Goal: Information Seeking & Learning: Learn about a topic

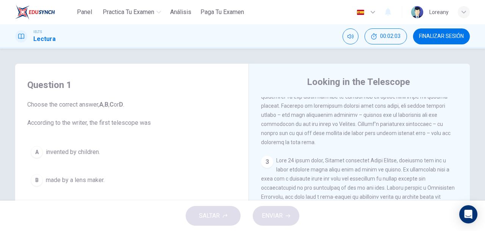
scroll to position [335, 0]
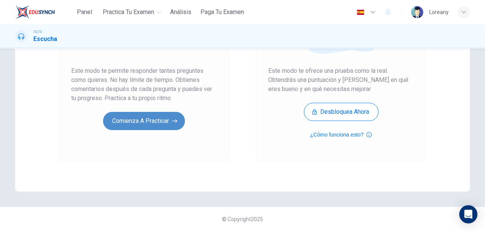
click at [137, 123] on button "Comienza a practicar" at bounding box center [144, 121] width 82 height 18
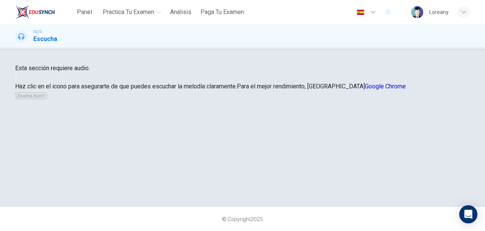
click at [137, 100] on div "Esta sección requiere audio. Haz clic en el icono para asegurarte de que puedes…" at bounding box center [242, 82] width 455 height 36
click at [17, 81] on button "button" at bounding box center [16, 77] width 2 height 7
click at [47, 99] on button "¡Suena bien!" at bounding box center [31, 95] width 32 height 7
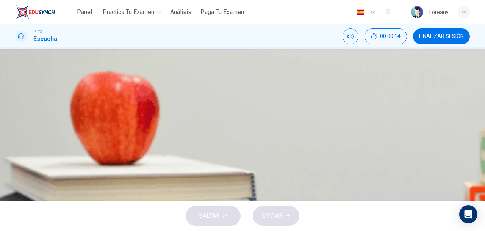
scroll to position [45, 0]
click at [17, 149] on button "button" at bounding box center [16, 152] width 2 height 7
click at [16, 174] on icon "button" at bounding box center [16, 174] width 0 height 0
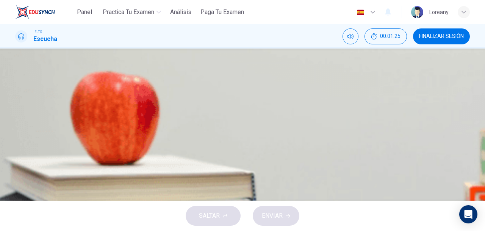
scroll to position [42, 0]
click at [61, 99] on span "very large." at bounding box center [47, 94] width 27 height 9
click at [286, 219] on button "ENVIAR" at bounding box center [276, 216] width 47 height 20
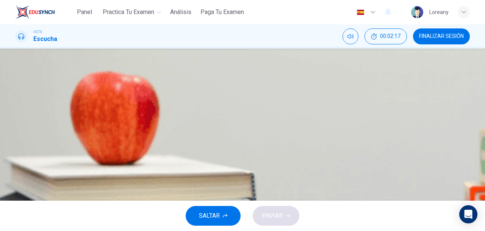
click at [15, 158] on span at bounding box center [15, 158] width 0 height 0
click at [16, 175] on icon "Haz clic para ver la transcripción del audio" at bounding box center [16, 175] width 0 height 0
click at [105, 116] on span "the deepest in the system." at bounding box center [69, 110] width 71 height 9
click at [277, 212] on span "ENVIAR" at bounding box center [272, 215] width 21 height 11
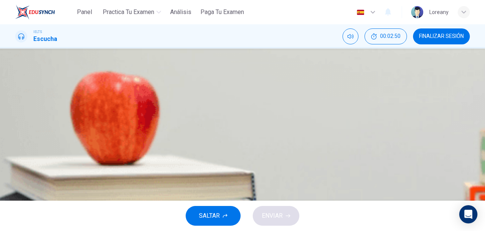
click at [160, 135] on span "visit Hampstead village to look at the shops." at bounding box center [97, 129] width 126 height 9
click at [135, 100] on span "have a meal in the famous restaurants." at bounding box center [85, 95] width 102 height 9
click at [277, 213] on span "ENVIAR" at bounding box center [272, 215] width 21 height 11
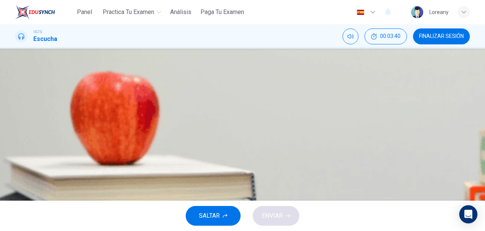
click at [231, 102] on button "A on the edge of the heath." at bounding box center [242, 92] width 455 height 19
click at [99, 100] on button "A on the edge of the heath." at bounding box center [57, 93] width 84 height 14
click at [83, 114] on span "on the heath itself." at bounding box center [58, 109] width 49 height 9
click at [15, 156] on span at bounding box center [15, 156] width 0 height 0
click at [302, 105] on button "A on the edge of the heath." at bounding box center [242, 95] width 455 height 19
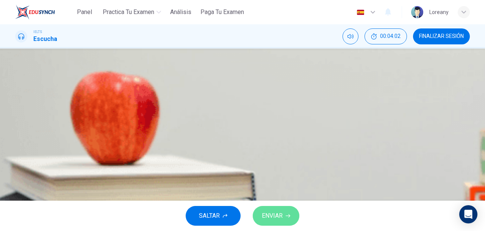
click at [290, 213] on button "ENVIAR" at bounding box center [276, 216] width 47 height 20
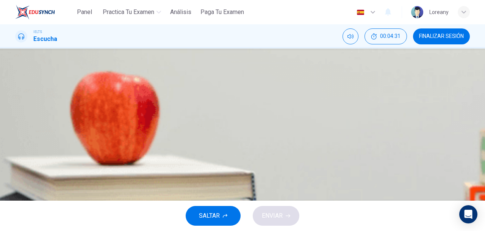
click at [132, 97] on span "hear the silence away from the traffic." at bounding box center [83, 92] width 99 height 9
click at [297, 138] on button "C listen to the noises in the park." at bounding box center [242, 128] width 455 height 19
click at [132, 100] on span "hear the silence away from the traffic." at bounding box center [83, 95] width 99 height 9
click at [281, 138] on button "C listen to the noises in the park." at bounding box center [242, 128] width 455 height 19
click at [278, 211] on span "ENVIAR" at bounding box center [272, 215] width 21 height 11
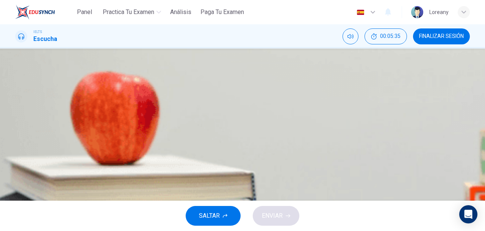
scroll to position [111, 0]
click at [266, 177] on body "Panel Practica tu examen Análisis Paga Tu Examen Español es ​ Loreany IELTS Esc…" at bounding box center [242, 115] width 485 height 231
click at [358, 230] on div at bounding box center [242, 231] width 485 height 0
click at [254, 182] on body "Panel Practica tu examen Análisis Paga Tu Examen Español es ​ Loreany IELTS Esc…" at bounding box center [242, 115] width 485 height 231
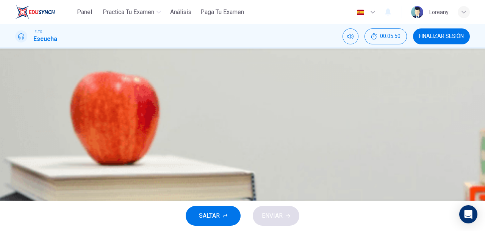
type input "83"
type input "G"
click at [263, 171] on body "Panel Practica tu examen Análisis Paga Tu Examen Español es ​ Loreany IELTS Esc…" at bounding box center [242, 115] width 485 height 231
click at [239, 230] on li "A" at bounding box center [242, 235] width 485 height 9
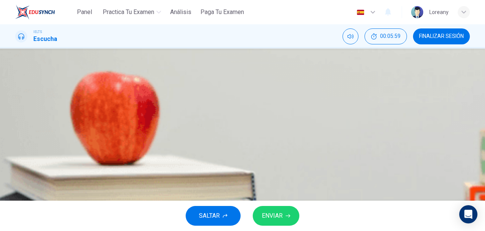
type input "85"
type input "A"
click at [462, 130] on div "Preguntas 6 - 10 Which activity can be done at each of the following locations …" at bounding box center [242, 88] width 455 height 273
click at [258, 183] on body "Panel Practica tu examen Análisis Paga Tu Examen Español es ​ Loreany IELTS Esc…" at bounding box center [242, 115] width 485 height 231
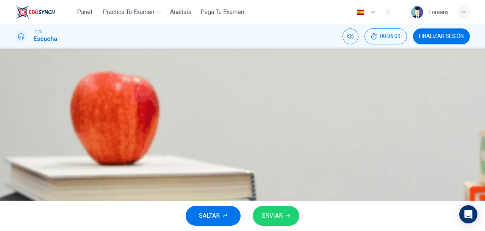
type input "89"
type input "E"
click at [262, 196] on body "Panel Practica tu examen Análisis Paga Tu Examen Español es ​ Loreany IELTS Esc…" at bounding box center [242, 115] width 485 height 231
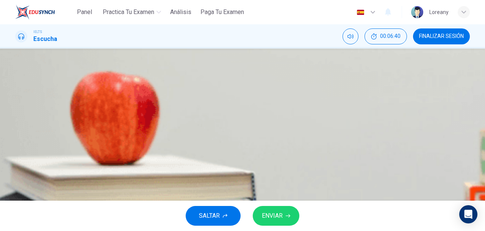
scroll to position [120, 0]
type input "99"
type input "B"
type input "0"
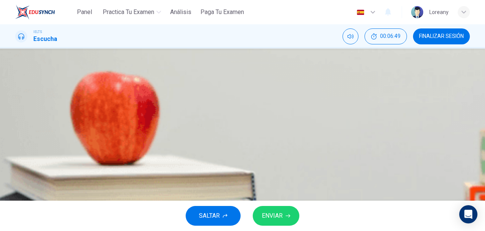
scroll to position [70, 0]
click at [263, 166] on body "Panel Practica tu examen Análisis Paga Tu Examen Español es ​ Loreany IELTS Esc…" at bounding box center [242, 115] width 485 height 231
type input "E"
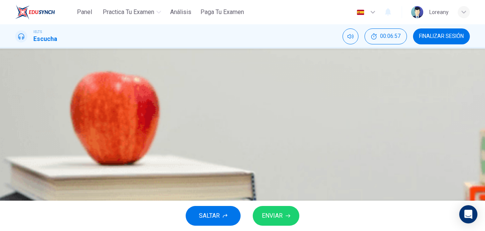
drag, startPoint x: 480, startPoint y: 77, endPoint x: 482, endPoint y: 119, distance: 42.1
click at [482, 119] on div "Preguntas 6 - 10 Which activity can be done at each of the following locations …" at bounding box center [242, 125] width 485 height 152
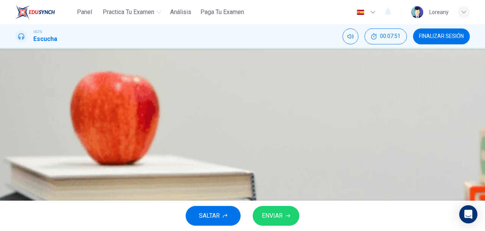
click at [252, 147] on body "Panel Practica tu examen Análisis Paga Tu Examen Español es ​ Loreany IELTS Esc…" at bounding box center [242, 115] width 485 height 231
type input "94"
type input "D"
click at [287, 216] on icon "button" at bounding box center [288, 215] width 5 height 5
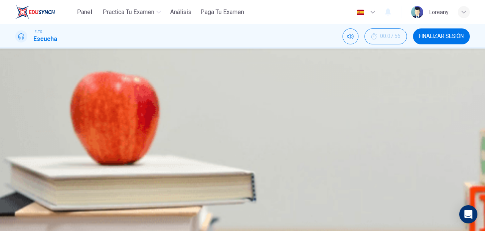
type input "96"
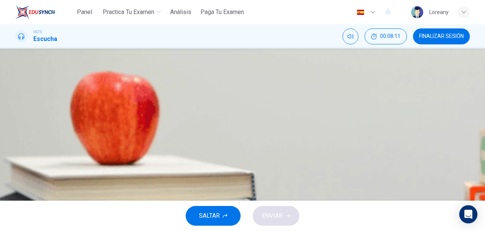
scroll to position [10, 0]
click at [81, 159] on input at bounding box center [48, 158] width 66 height 7
type input "16"
type input "sa"
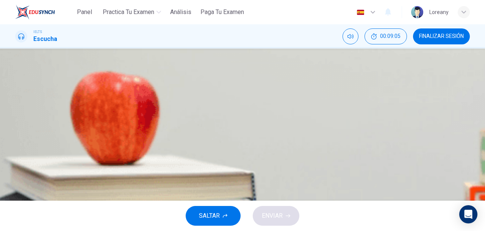
type input "16"
type input "saf"
type input "16"
type input "safe"
type input "17"
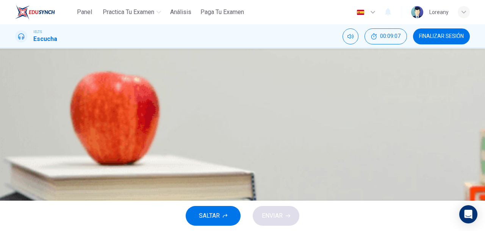
type input "safe"
click at [292, 186] on div "- have a 11 safe and clean environment. - meet the 12 of all its inhabitants. -…" at bounding box center [242, 195] width 455 height 118
click at [81, 191] on input at bounding box center [48, 194] width 66 height 7
type input "20"
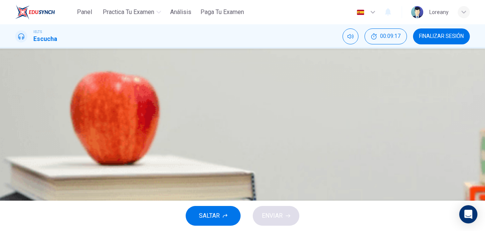
type input "basic"
type input "21"
type input "basic need"
type input "21"
type input "basic needs"
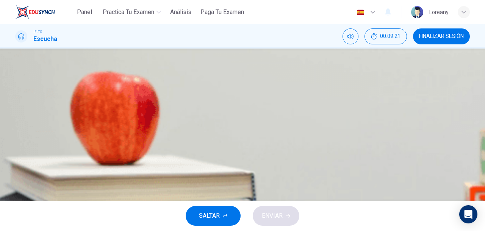
type input "22"
type input "basic needs"
click at [81, 182] on input at bounding box center [48, 185] width 66 height 7
type input "33"
type input "b"
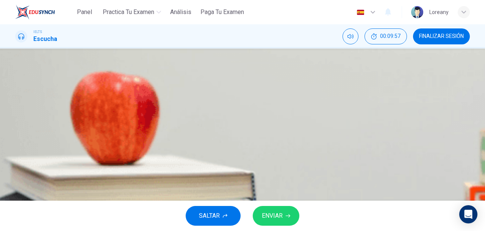
type input "33"
type input "ben"
type input "33"
type input "bene"
type input "34"
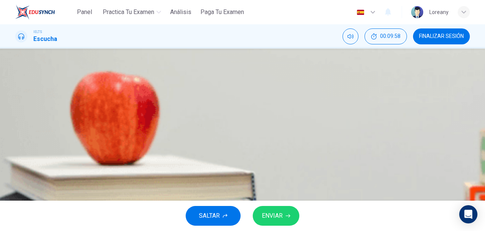
type input "benefi"
type input "34"
type input "benefits"
type input "34"
type input "benefits"
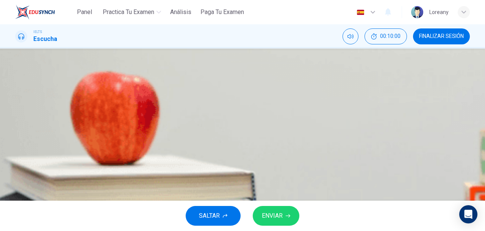
type input "34"
type input "benefits of"
type input "34"
type input "benefits of"
type input "34"
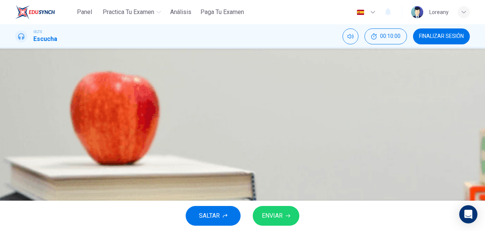
type input "benefits of p"
type input "34"
type input "benefits of pop"
type input "35"
type input "benefits of popula"
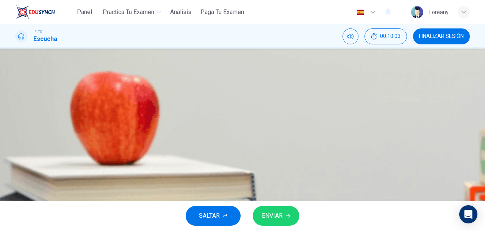
type input "35"
type input "benefits of populati"
type input "35"
type input "benefits of population"
type input "36"
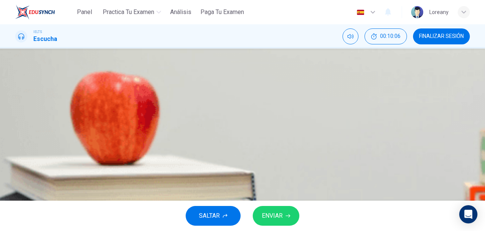
type input "benefits of population"
click at [283, 215] on span "ENVIAR" at bounding box center [272, 215] width 21 height 11
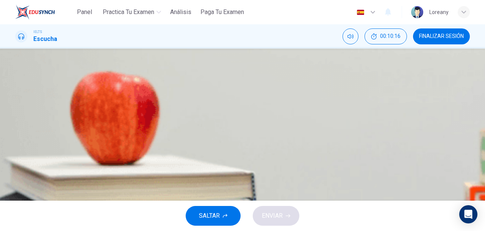
scroll to position [23, 0]
drag, startPoint x: 468, startPoint y: 105, endPoint x: 465, endPoint y: 171, distance: 65.3
click at [465, 171] on div "Preguntas 14 - 20 Complete the table below. Write NO MORE THAN THREE WORDS for …" at bounding box center [242, 190] width 479 height 383
type input "48"
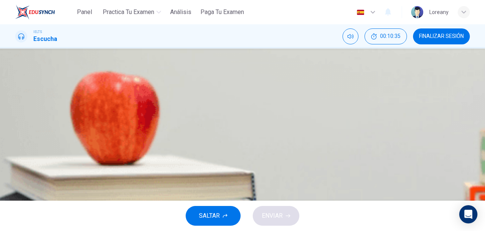
click at [81, 144] on input at bounding box center [48, 143] width 66 height 7
type input "la"
type input "48"
type input "lack"
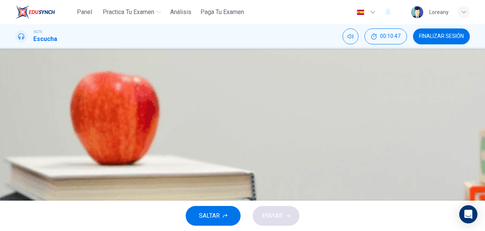
type input "52"
type input "lack"
click at [217, 210] on span "SALTAR" at bounding box center [209, 215] width 21 height 11
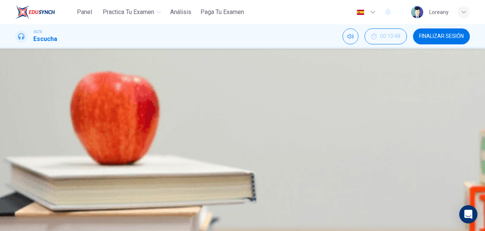
type input "53"
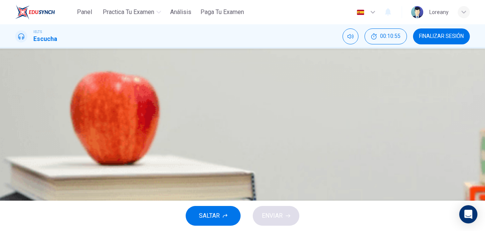
scroll to position [0, 0]
click at [16, 200] on icon "button" at bounding box center [16, 200] width 0 height 0
click at [156, 95] on span "He was informed about an interesting vacancy." at bounding box center [95, 90] width 123 height 9
click at [279, 216] on span "ENVIAR" at bounding box center [272, 215] width 21 height 11
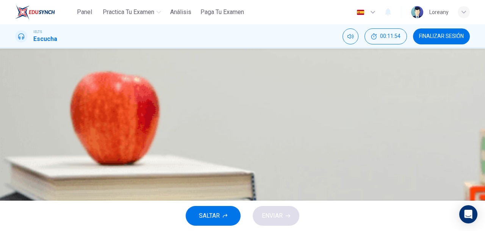
click at [94, 95] on span "The psychometric test." at bounding box center [64, 90] width 61 height 9
click at [283, 216] on span "ENVIAR" at bounding box center [272, 215] width 21 height 11
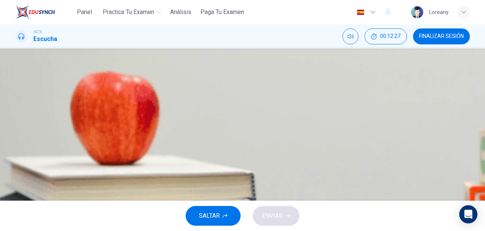
click at [101, 114] on span "process waste materials." at bounding box center [67, 109] width 67 height 9
click at [124, 133] on span "calculate the cost of design faults" at bounding box center [79, 128] width 90 height 9
click at [283, 216] on span "ENVIAR" at bounding box center [272, 215] width 21 height 11
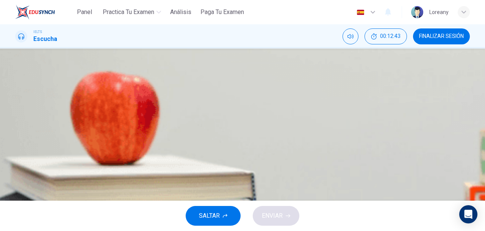
scroll to position [52, 0]
click at [164, 95] on span "She wasn’t used to full-time work." at bounding box center [99, 90] width 130 height 9
click at [290, 119] on button "B The working hours were very long." at bounding box center [242, 109] width 455 height 19
click at [127, 133] on span "She felt she had to prove her worth" at bounding box center [80, 128] width 93 height 9
click at [286, 214] on icon "button" at bounding box center [288, 215] width 5 height 5
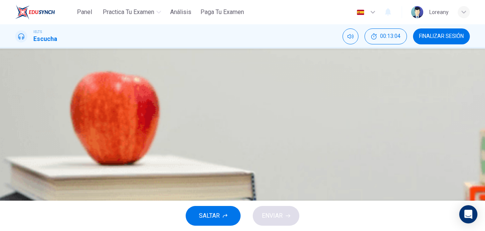
click at [82, 95] on span "engineering ability" at bounding box center [58, 90] width 49 height 9
click at [87, 114] on span "organisational skills" at bounding box center [60, 109] width 53 height 9
click at [69, 133] on span "team working" at bounding box center [52, 128] width 36 height 9
click at [290, 216] on button "ENVIAR" at bounding box center [276, 216] width 47 height 20
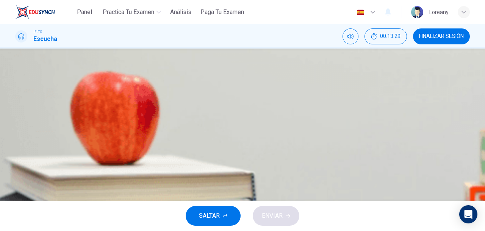
click at [78, 114] on span "An offer of work." at bounding box center [56, 109] width 44 height 9
click at [103, 100] on span "Improved academic skills." at bounding box center [68, 95] width 69 height 9
click at [282, 215] on span "ENVIAR" at bounding box center [272, 215] width 21 height 11
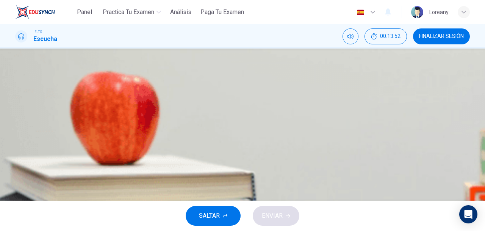
scroll to position [142, 0]
click at [464, 131] on div "Pregunta 27 What does Linda think about the books on Matthew’s reading list? Ch…" at bounding box center [242, 40] width 455 height 236
click at [263, 166] on body "Panel Practica tu examen Análisis Paga Tu Examen Español es ​ Loreany IELTS Esc…" at bounding box center [242, 115] width 485 height 231
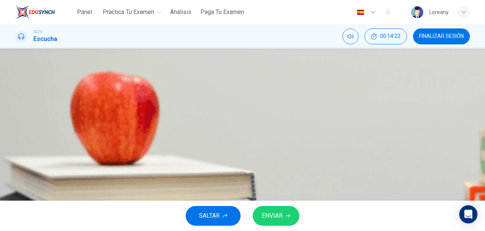
type input "82"
type input "F"
click at [267, 166] on body "Panel Practica tu examen Análisis Paga Tu Examen Español es ​ Loreany IELTS Esc…" at bounding box center [242, 115] width 485 height 231
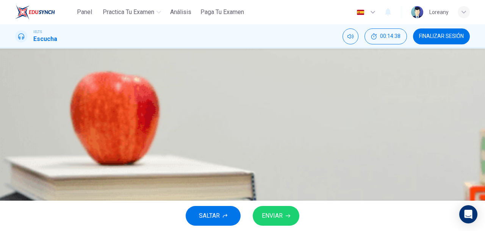
type input "87"
type input "B"
click at [241, 164] on body "Panel Practica tu examen Análisis Paga Tu Examen Español es ​ Loreany IELTS Esc…" at bounding box center [242, 115] width 485 height 231
type input "89"
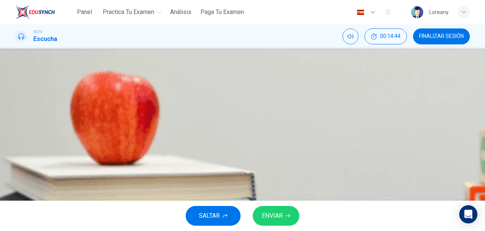
type input "C"
click at [259, 182] on body "Panel Practica tu examen Análisis Paga Tu Examen Español es ​ Loreany IELTS Esc…" at bounding box center [242, 115] width 485 height 231
type input "90"
type input "C"
click at [256, 169] on body "Panel Practica tu examen Análisis Paga Tu Examen Español es ​ Loreany IELTS Esc…" at bounding box center [242, 115] width 485 height 231
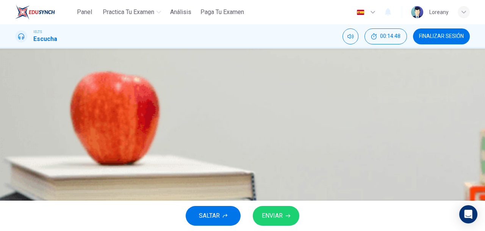
scroll to position [11, 0]
type input "92"
type input "B"
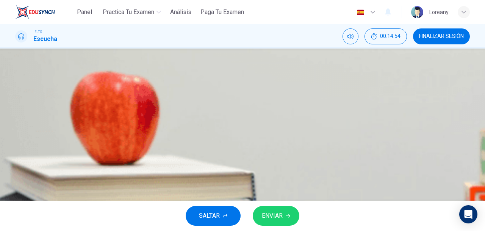
click at [257, 165] on body "Panel Practica tu examen Análisis Paga Tu Examen Español es ​ Loreany IELTS Esc…" at bounding box center [242, 115] width 485 height 231
click at [384, 230] on div at bounding box center [242, 231] width 485 height 0
drag, startPoint x: 480, startPoint y: 146, endPoint x: 480, endPoint y: 121, distance: 25.0
click at [480, 121] on div "Pregunta 27 What does Linda think about the books on Matthew’s reading list? Ch…" at bounding box center [242, 125] width 485 height 152
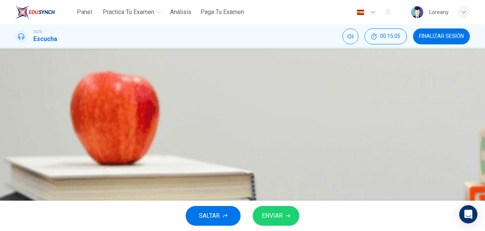
scroll to position [30, 0]
click at [268, 177] on body "Panel Practica tu examen Análisis Paga Tu Examen Español es ​ Loreany IELTS Esc…" at bounding box center [242, 115] width 485 height 231
type input "98"
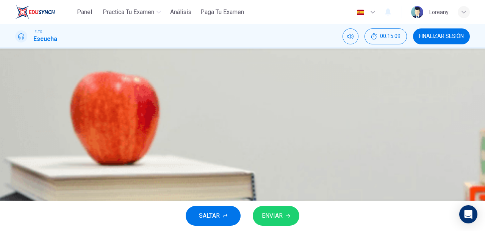
type input "E"
click at [293, 219] on button "ENVIAR" at bounding box center [276, 216] width 47 height 20
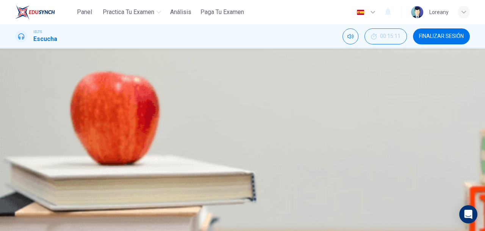
type input "0"
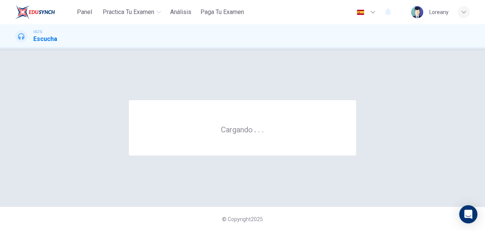
scroll to position [0, 0]
